Goal: Task Accomplishment & Management: Complete application form

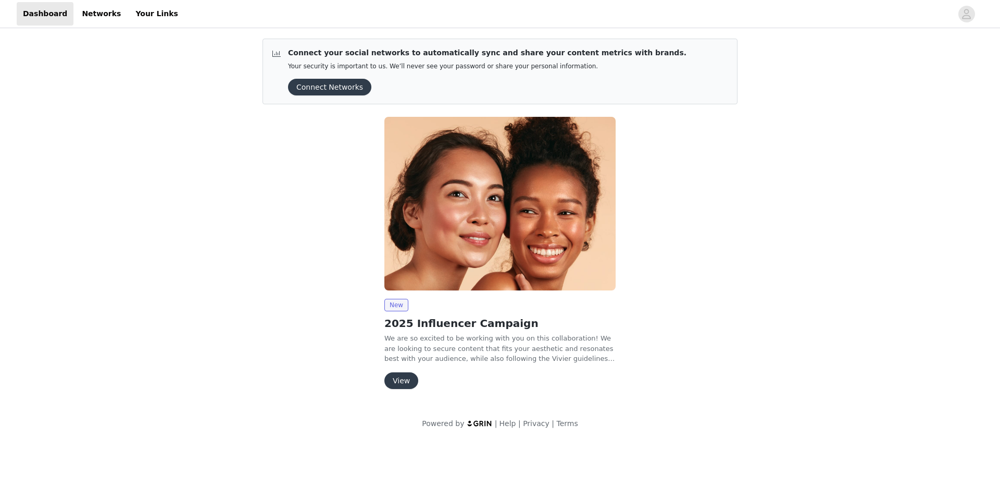
click at [406, 375] on button "View" at bounding box center [401, 380] width 34 height 17
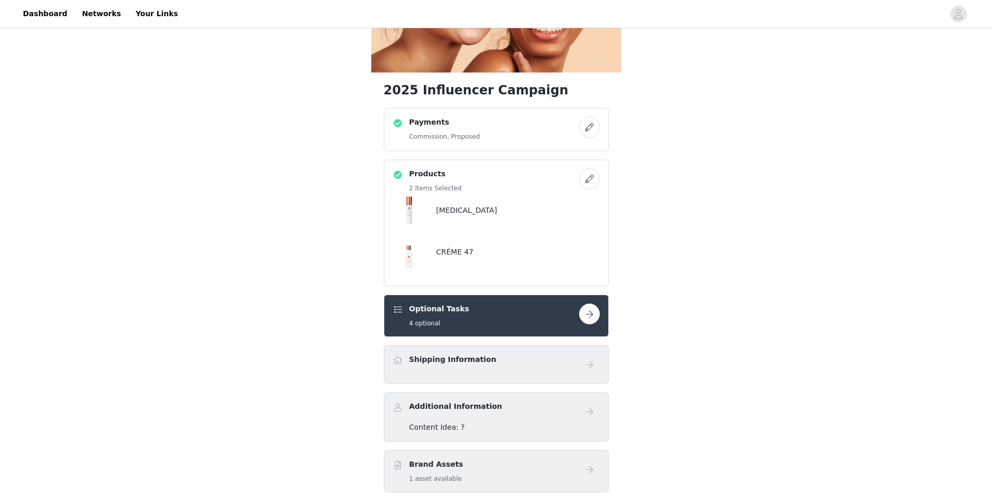
scroll to position [156, 0]
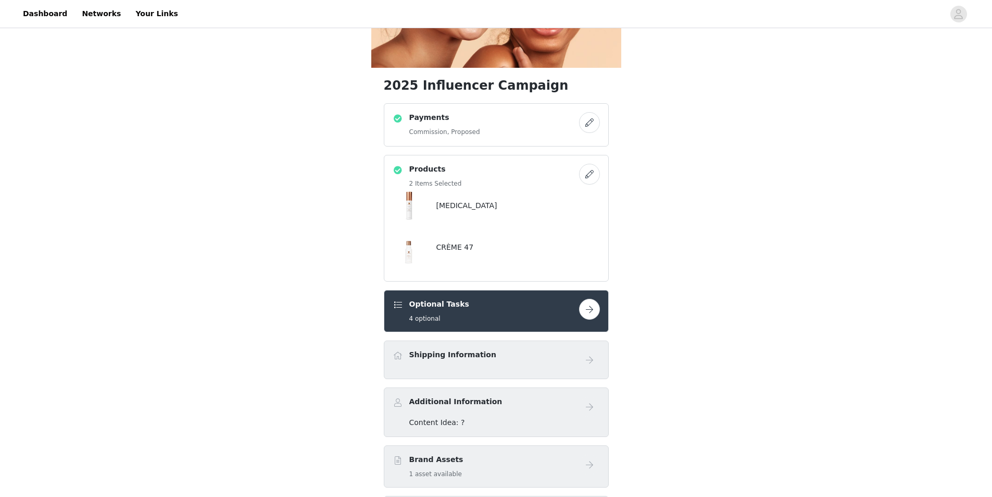
click at [592, 299] on button "button" at bounding box center [589, 309] width 21 height 21
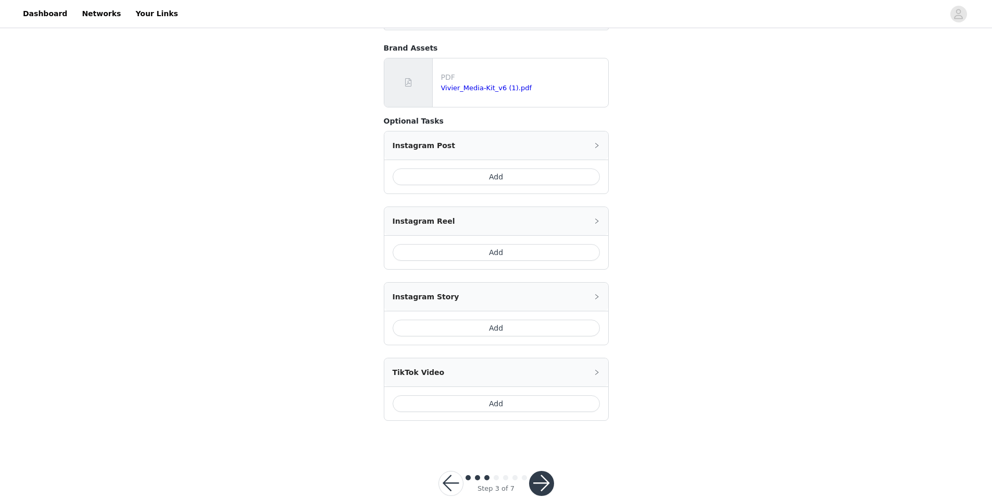
scroll to position [197, 0]
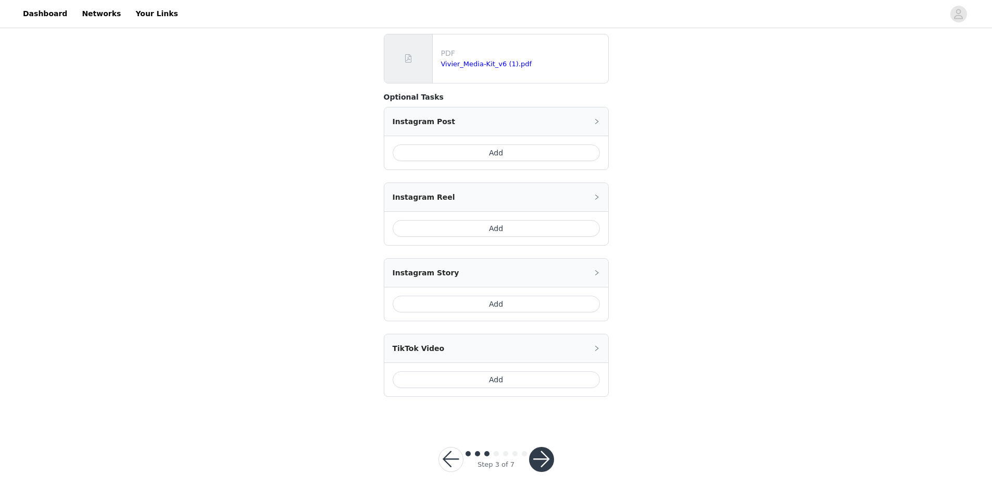
click at [548, 457] on button "button" at bounding box center [541, 458] width 25 height 25
click at [601, 190] on div "Instagram Reel" at bounding box center [496, 197] width 224 height 28
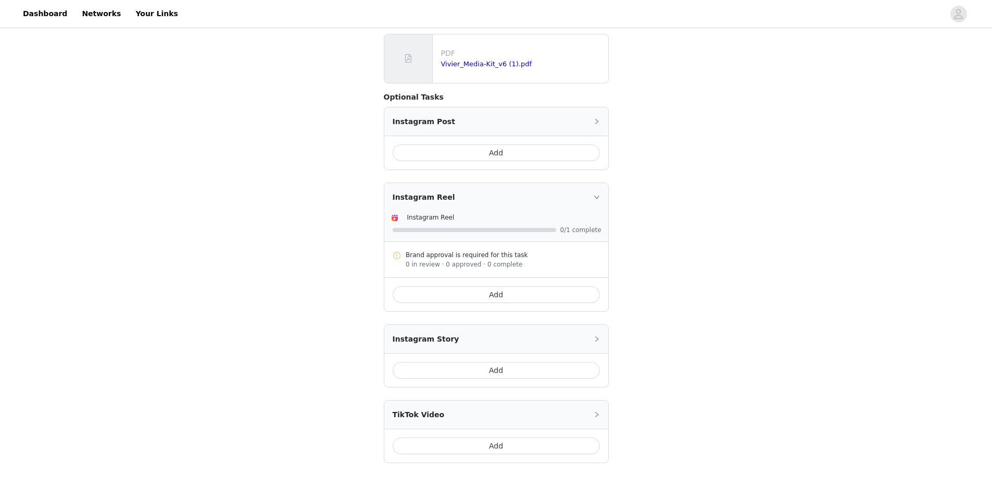
click at [600, 119] on icon "icon: right" at bounding box center [597, 121] width 6 height 6
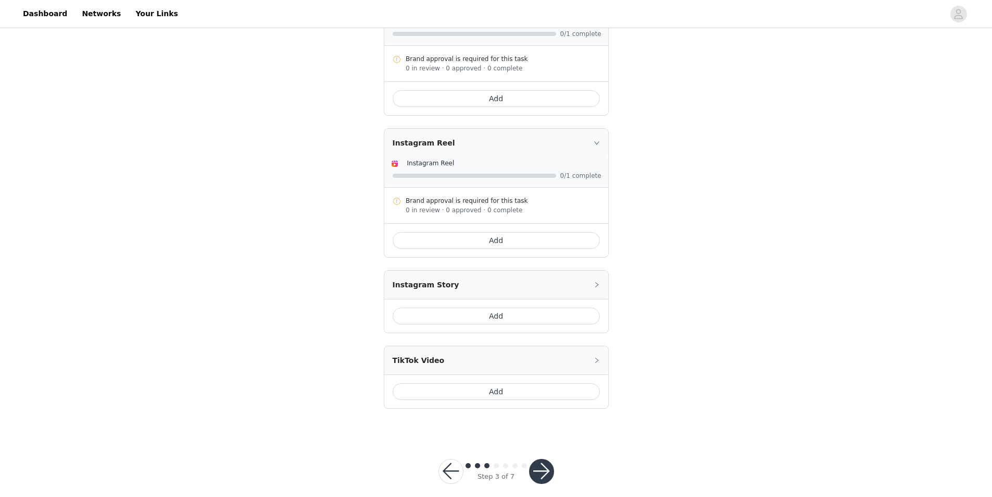
scroll to position [330, 0]
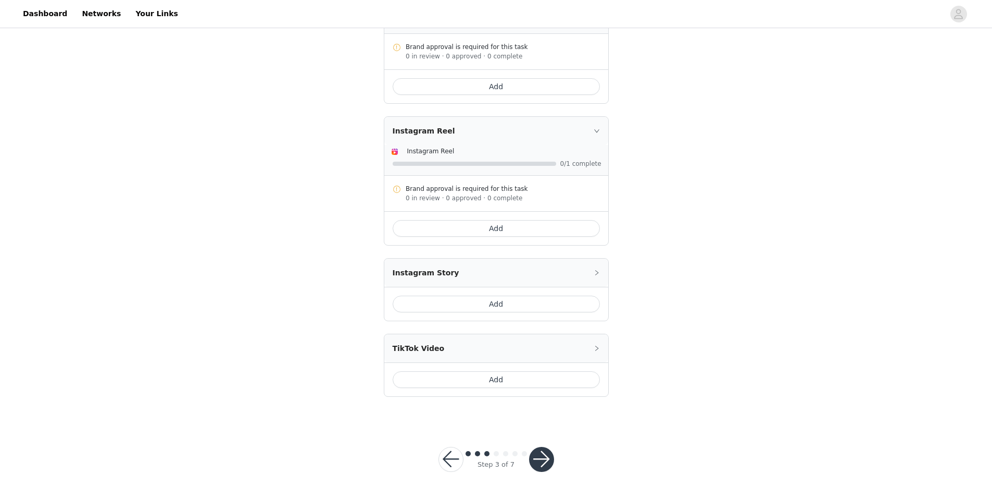
click at [551, 456] on button "button" at bounding box center [541, 458] width 25 height 25
click at [454, 461] on button "button" at bounding box center [451, 458] width 25 height 25
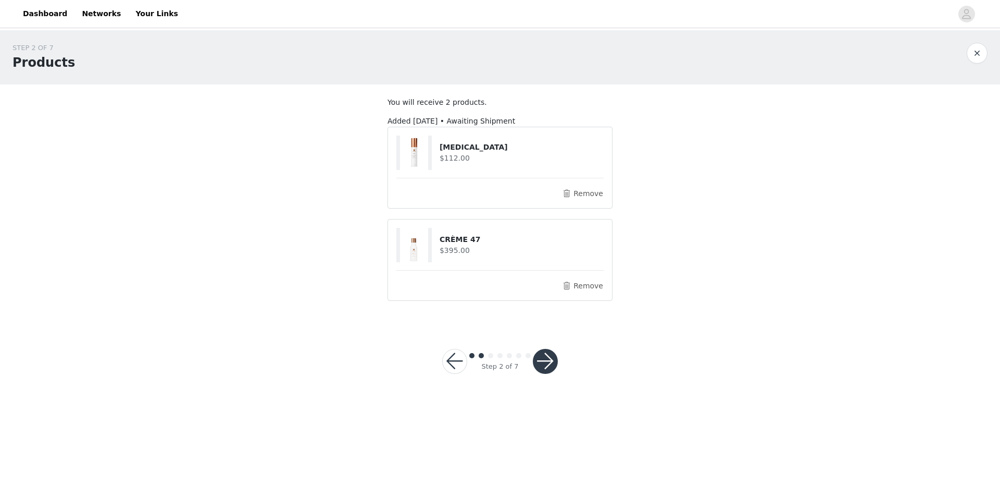
click at [545, 354] on button "button" at bounding box center [545, 361] width 25 height 25
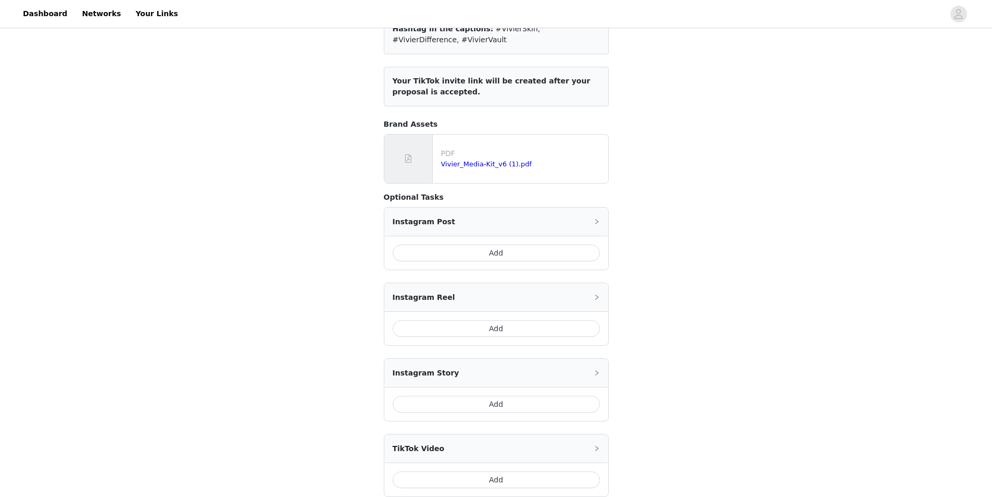
scroll to position [197, 0]
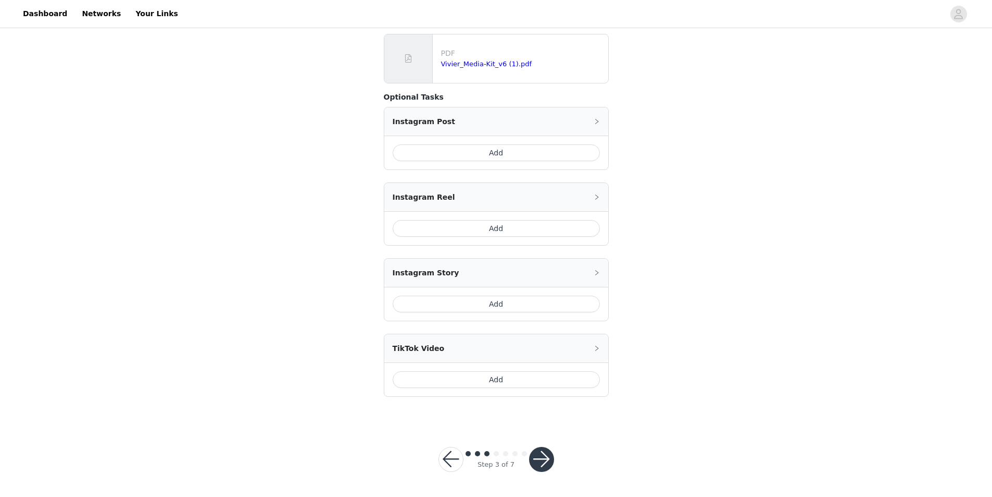
click at [546, 462] on button "button" at bounding box center [541, 458] width 25 height 25
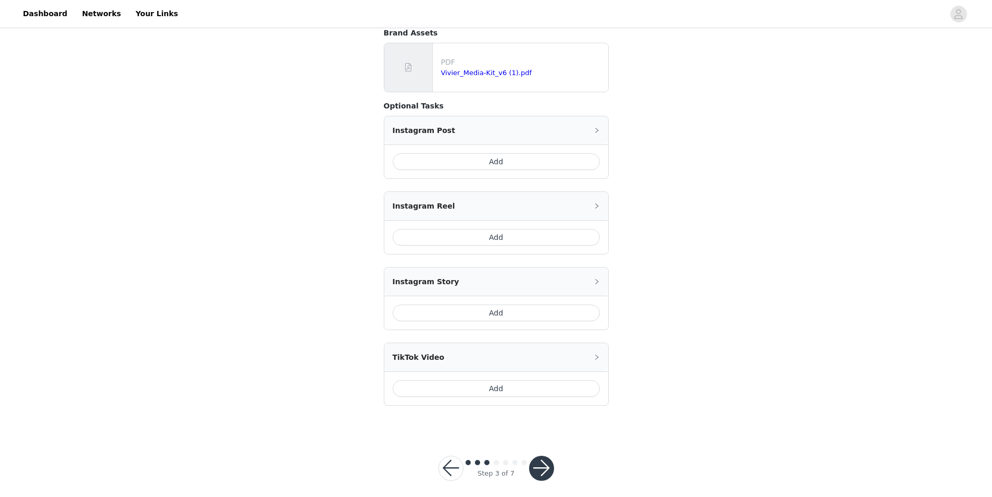
scroll to position [0, 0]
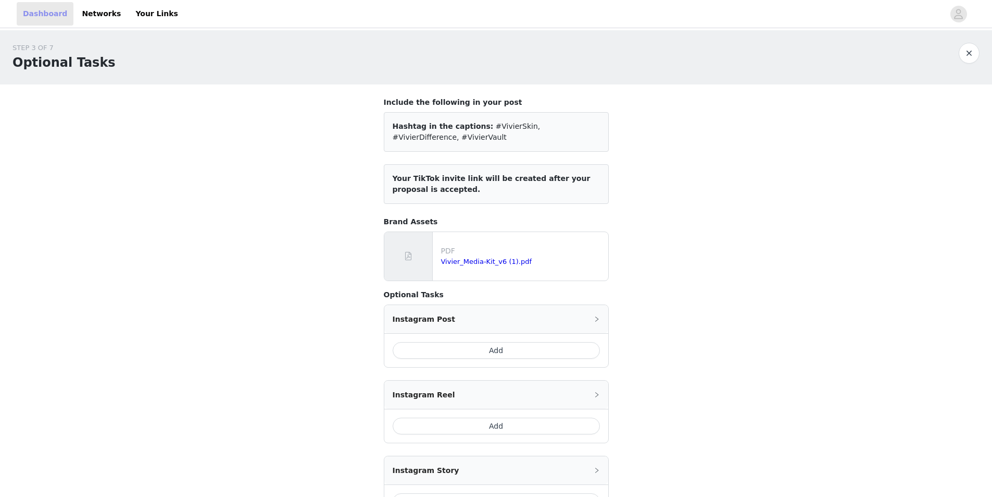
click at [47, 22] on link "Dashboard" at bounding box center [45, 13] width 57 height 23
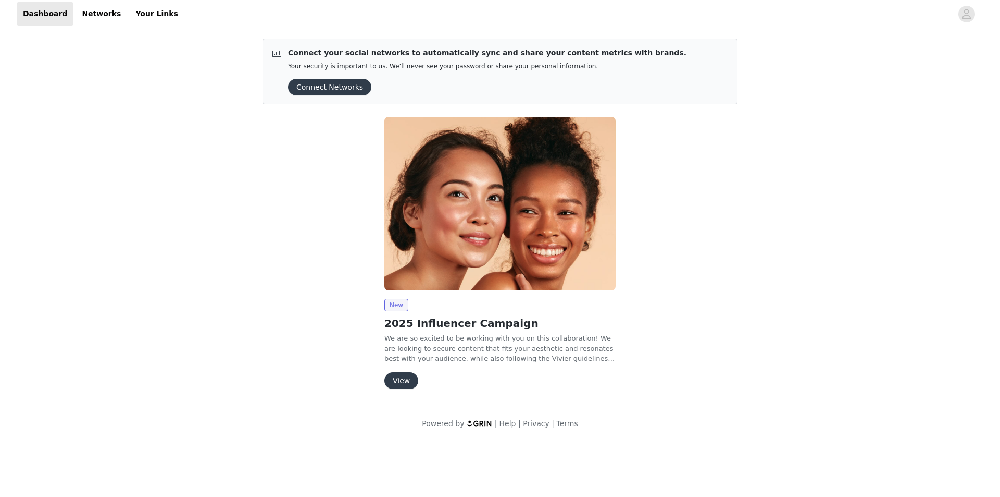
click at [328, 85] on button "Connect Networks" at bounding box center [329, 87] width 83 height 17
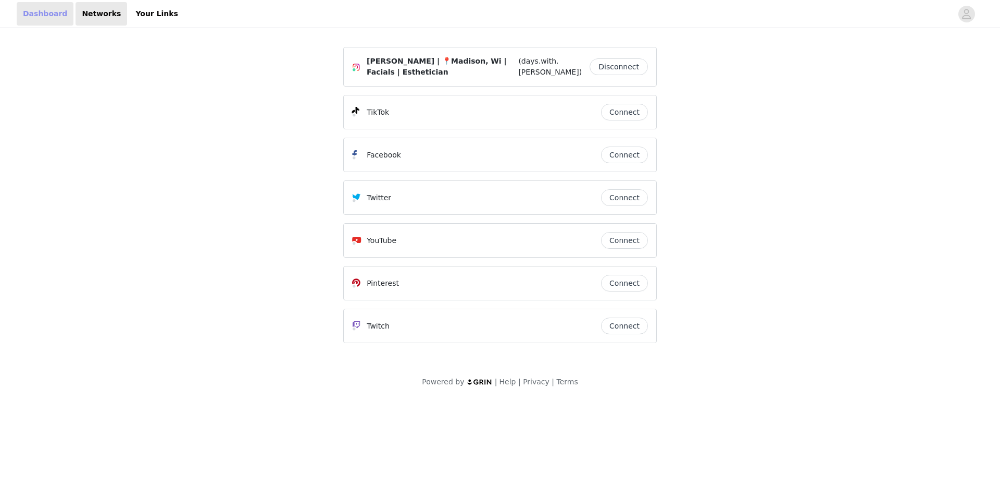
click at [41, 4] on link "Dashboard" at bounding box center [45, 13] width 57 height 23
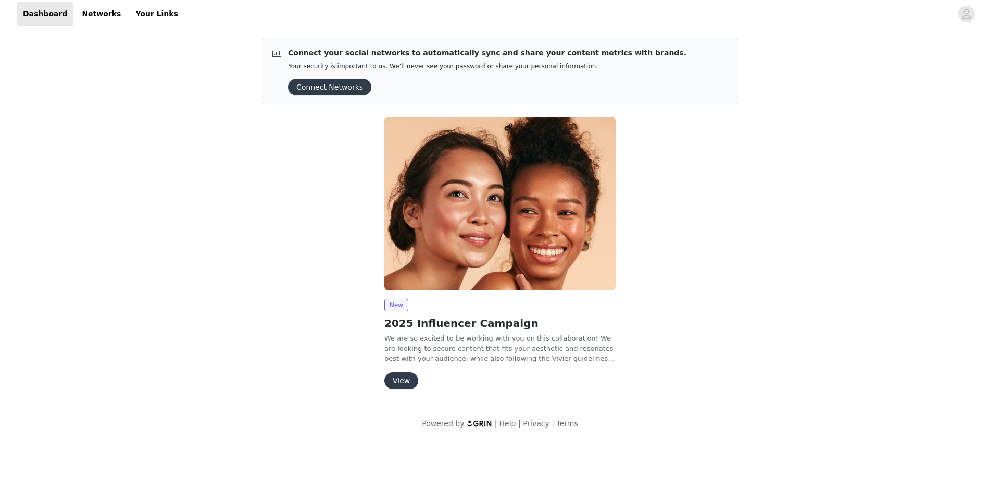
click at [395, 376] on button "View" at bounding box center [401, 380] width 34 height 17
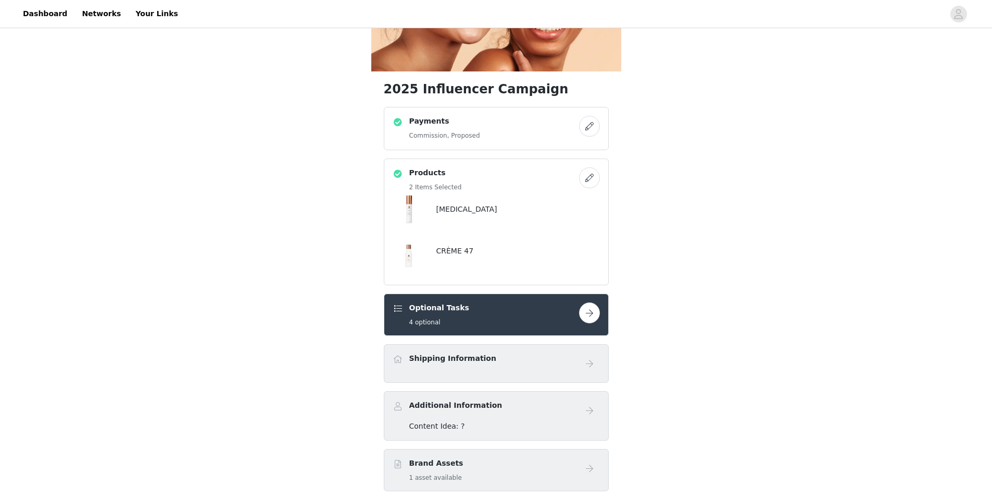
scroll to position [158, 0]
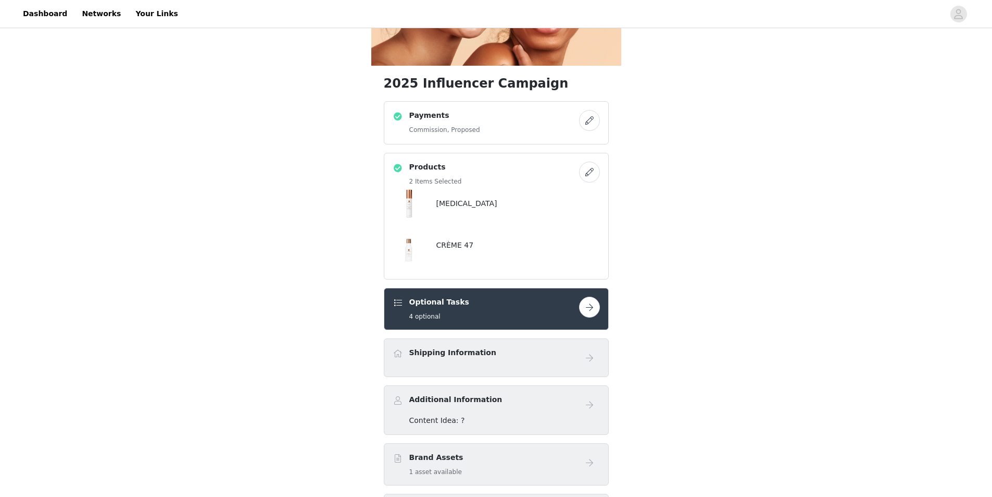
click at [429, 443] on div "Brand Assets 1 asset available" at bounding box center [496, 464] width 225 height 42
click at [446, 452] on h4 "Brand Assets" at bounding box center [436, 457] width 54 height 11
click at [454, 385] on div "Additional Information Content Idea: ?" at bounding box center [496, 409] width 225 height 49
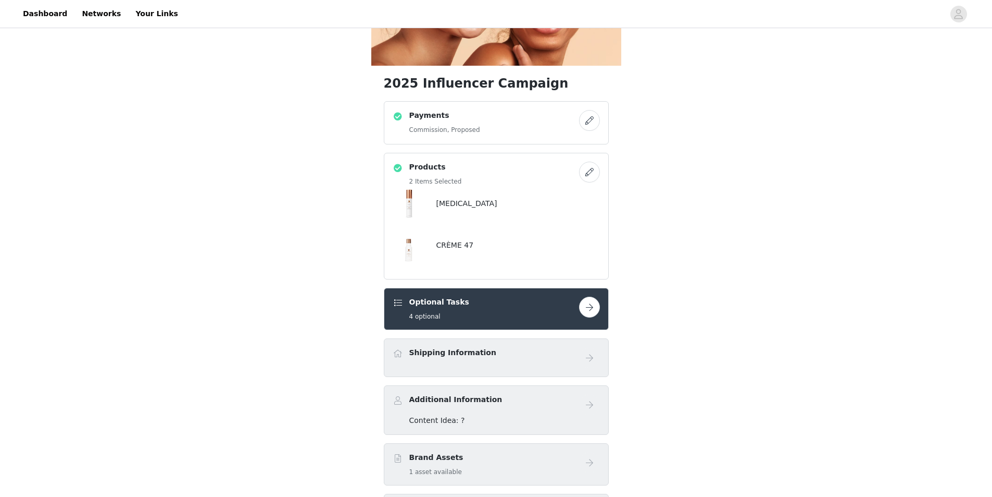
click at [457, 416] on span "Content Idea: ?" at bounding box center [437, 420] width 56 height 8
click at [471, 347] on div "Shipping Information" at bounding box center [496, 357] width 207 height 21
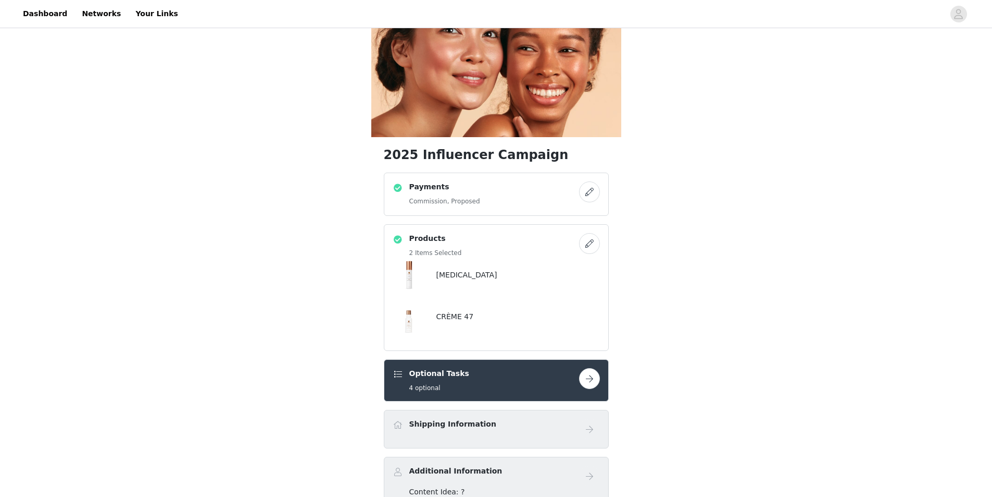
scroll to position [0, 0]
